Goal: Task Accomplishment & Management: Use online tool/utility

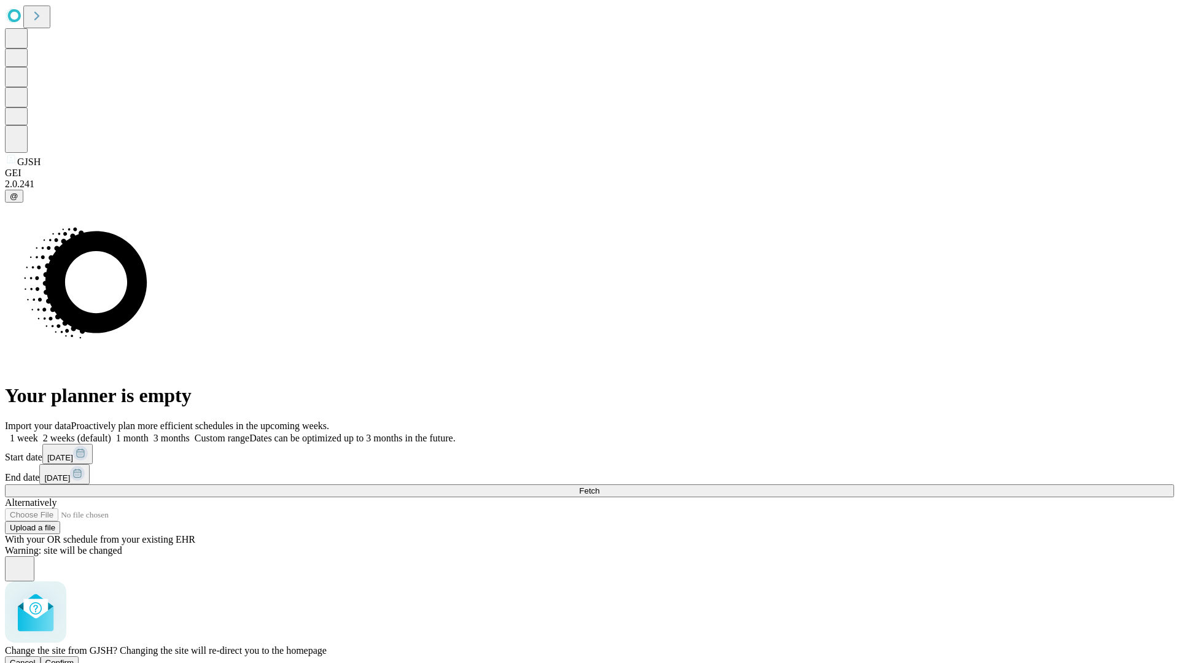
click at [74, 658] on span "Confirm" at bounding box center [59, 662] width 29 height 9
click at [111, 433] on label "2 weeks (default)" at bounding box center [74, 438] width 73 height 10
click at [599, 486] on span "Fetch" at bounding box center [589, 490] width 20 height 9
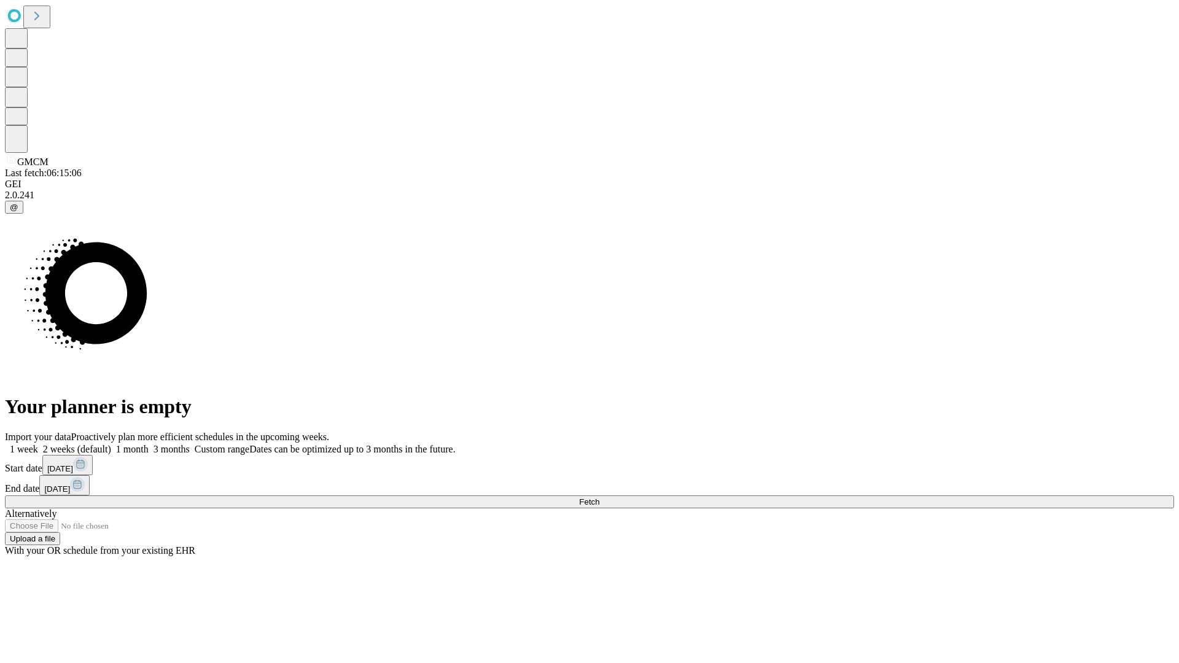
click at [111, 444] on label "2 weeks (default)" at bounding box center [74, 449] width 73 height 10
click at [599, 497] on span "Fetch" at bounding box center [589, 501] width 20 height 9
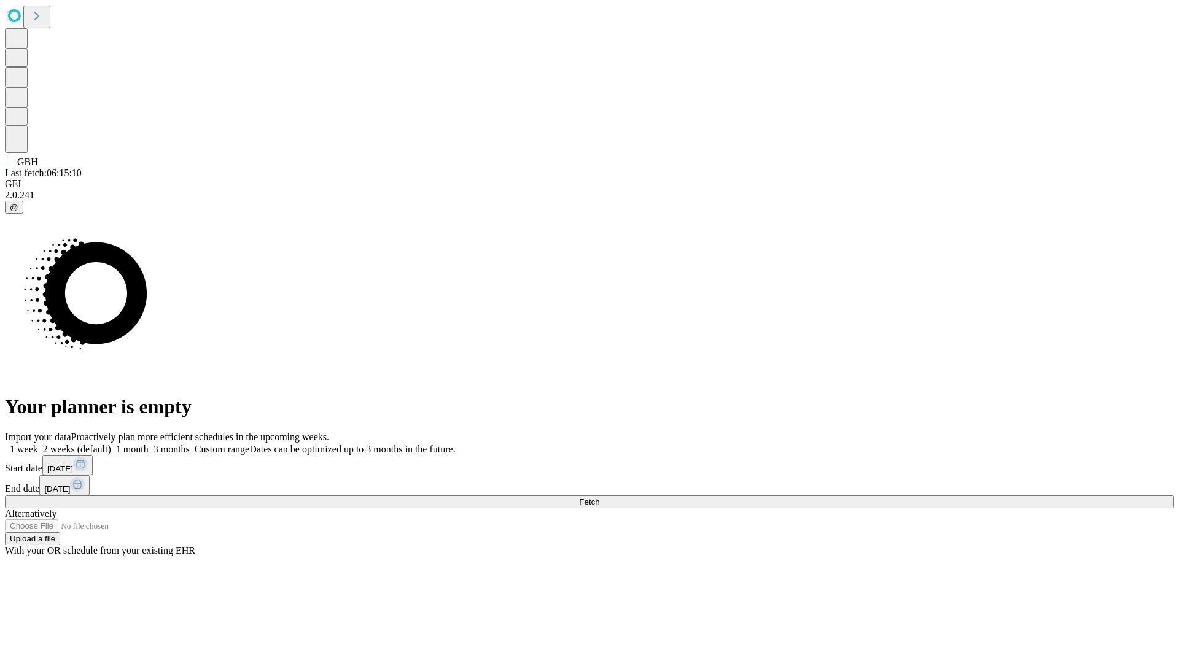
click at [111, 444] on label "2 weeks (default)" at bounding box center [74, 449] width 73 height 10
click at [599, 497] on span "Fetch" at bounding box center [589, 501] width 20 height 9
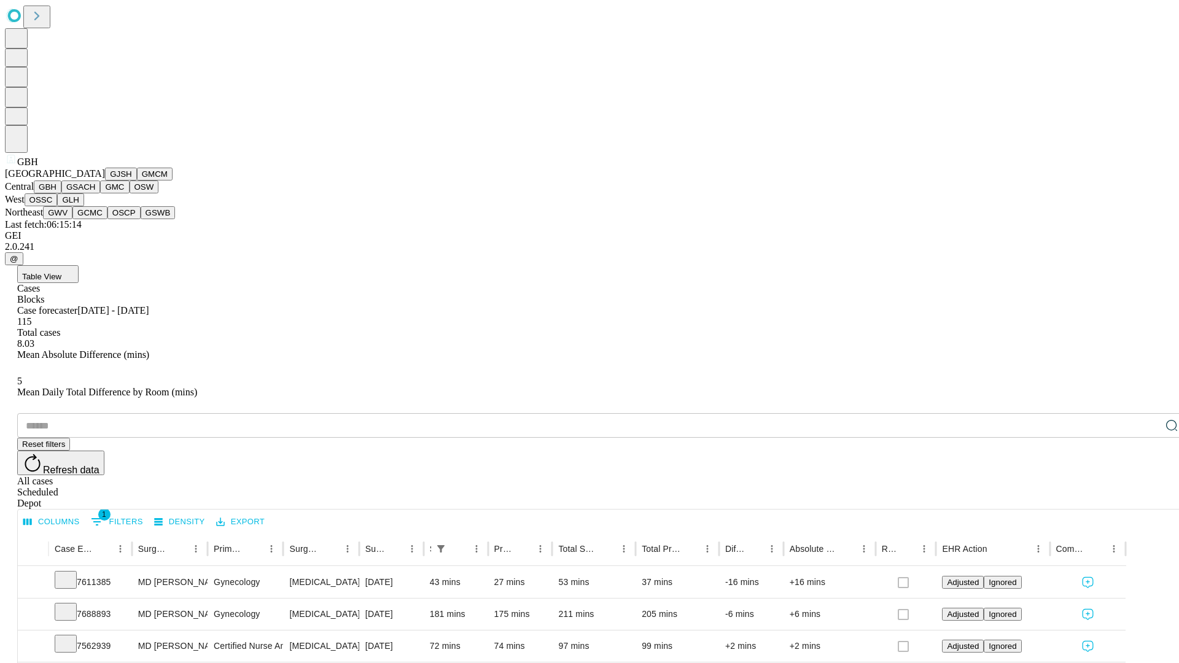
click at [95, 193] on button "GSACH" at bounding box center [80, 187] width 39 height 13
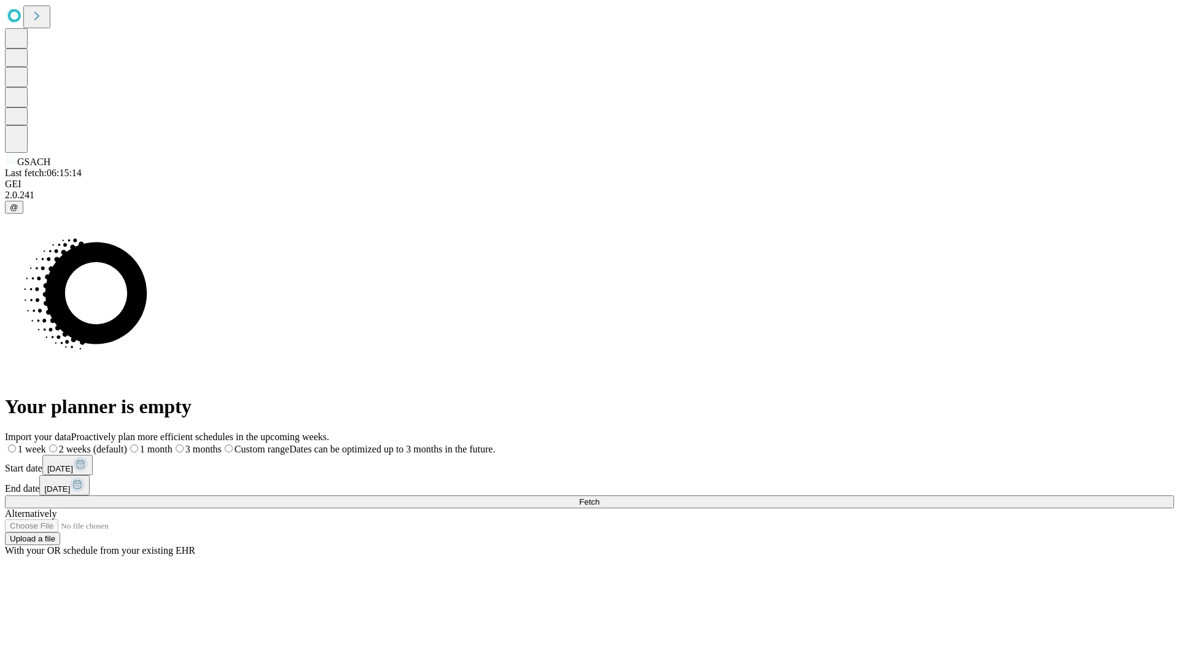
click at [127, 444] on label "2 weeks (default)" at bounding box center [86, 449] width 81 height 10
click at [599, 497] on span "Fetch" at bounding box center [589, 501] width 20 height 9
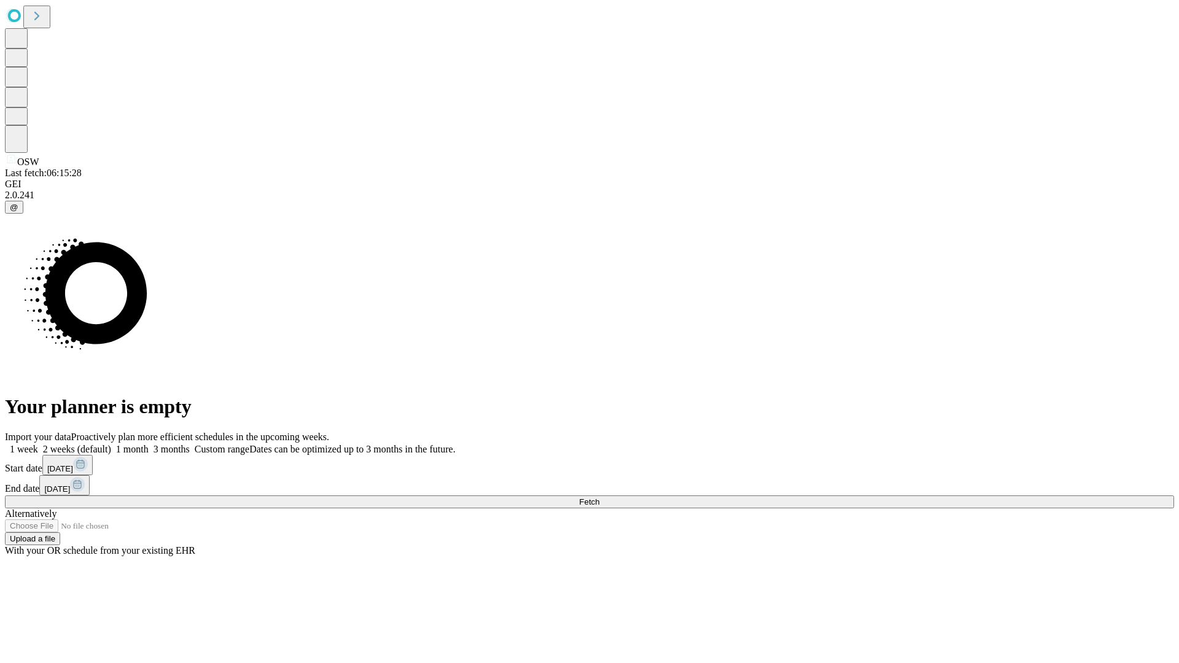
click at [111, 444] on label "2 weeks (default)" at bounding box center [74, 449] width 73 height 10
click at [599, 497] on span "Fetch" at bounding box center [589, 501] width 20 height 9
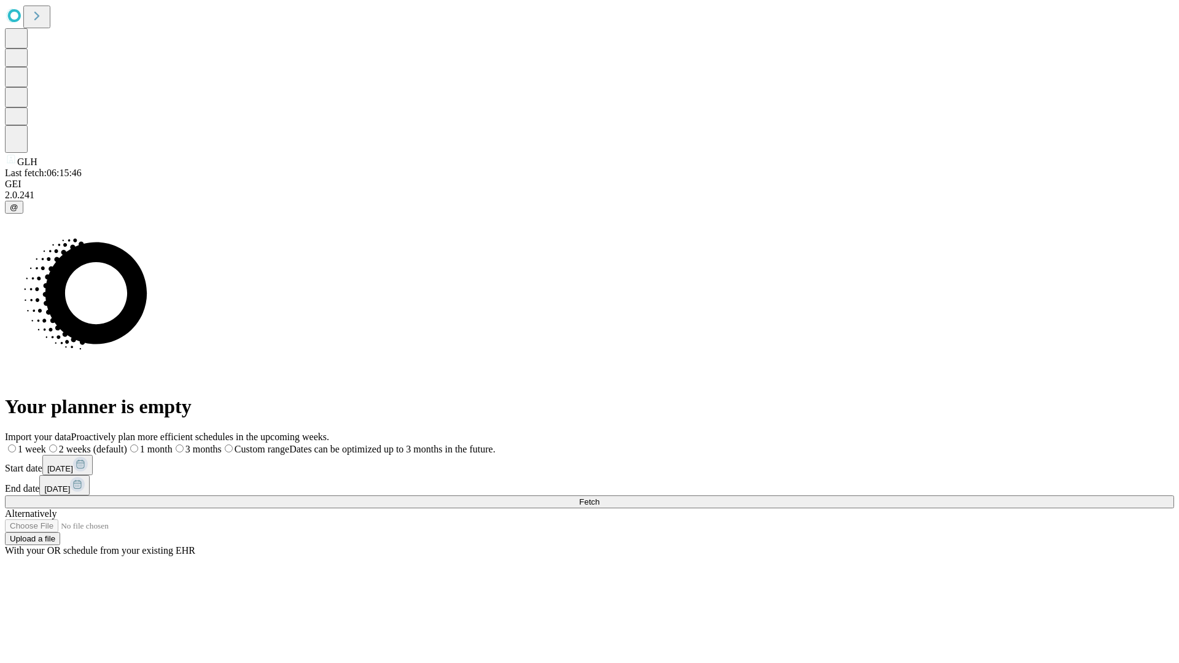
click at [599, 497] on span "Fetch" at bounding box center [589, 501] width 20 height 9
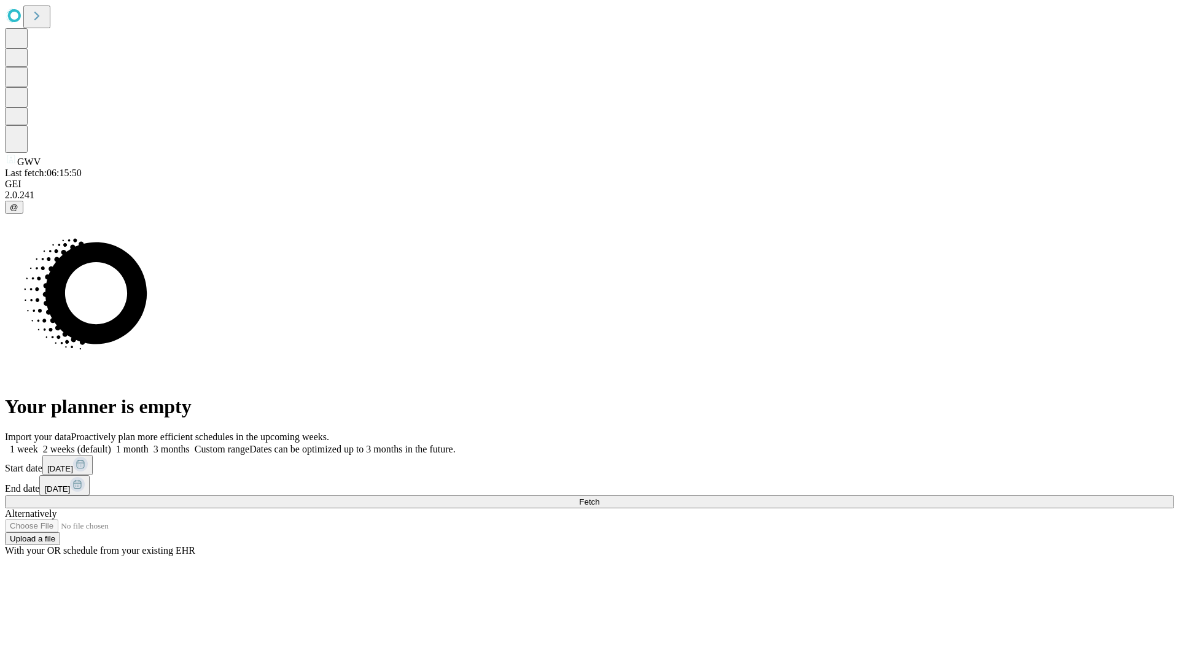
click at [111, 444] on label "2 weeks (default)" at bounding box center [74, 449] width 73 height 10
click at [599, 497] on span "Fetch" at bounding box center [589, 501] width 20 height 9
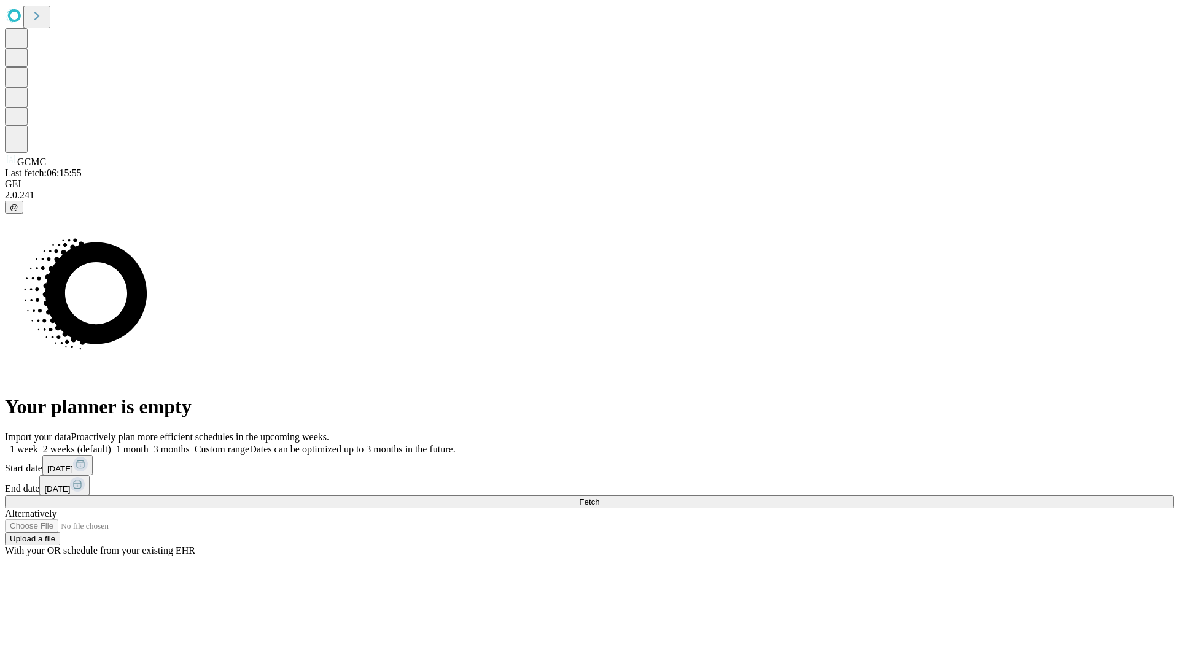
click at [111, 444] on label "2 weeks (default)" at bounding box center [74, 449] width 73 height 10
click at [599, 497] on span "Fetch" at bounding box center [589, 501] width 20 height 9
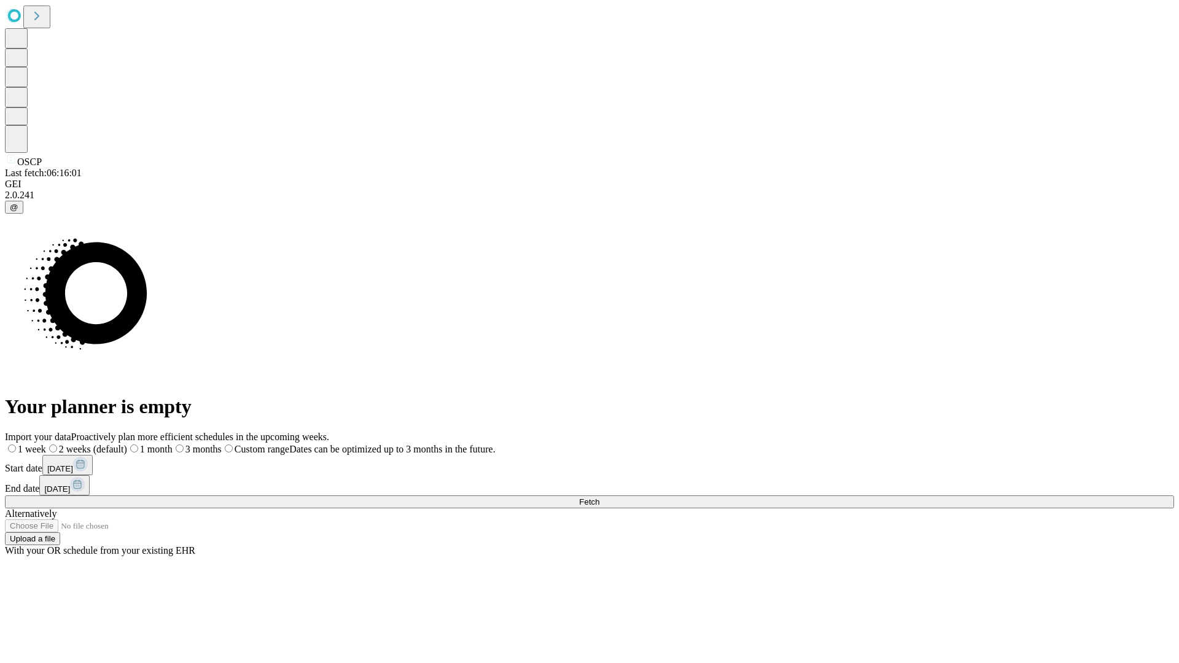
click at [599, 497] on span "Fetch" at bounding box center [589, 501] width 20 height 9
